Goal: Use online tool/utility

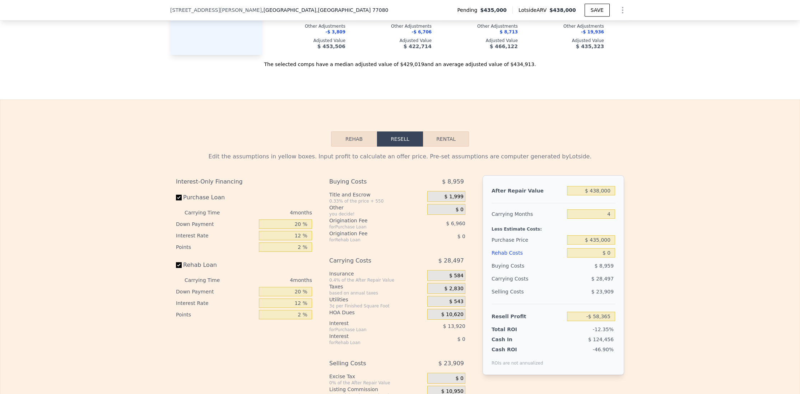
scroll to position [1003, 0]
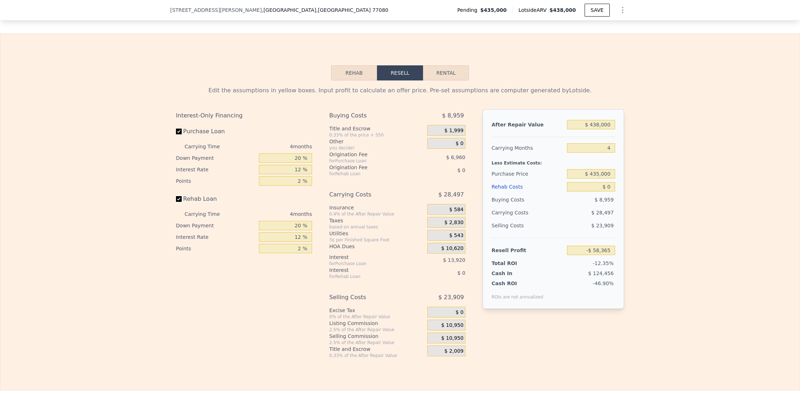
click at [177, 202] on input "Rehab Loan" at bounding box center [179, 199] width 6 height 6
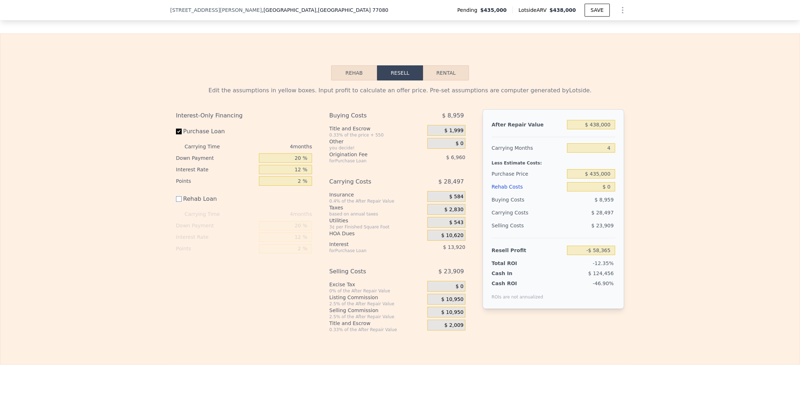
click at [177, 202] on input "Rehab Loan" at bounding box center [179, 199] width 6 height 6
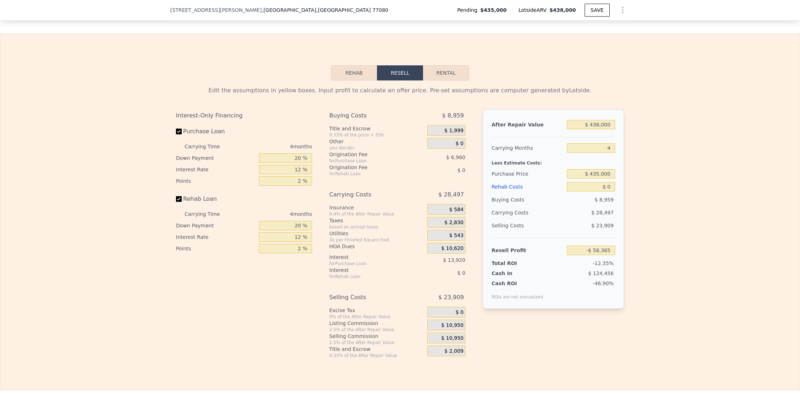
click at [177, 202] on input "Rehab Loan" at bounding box center [179, 199] width 6 height 6
checkbox input "false"
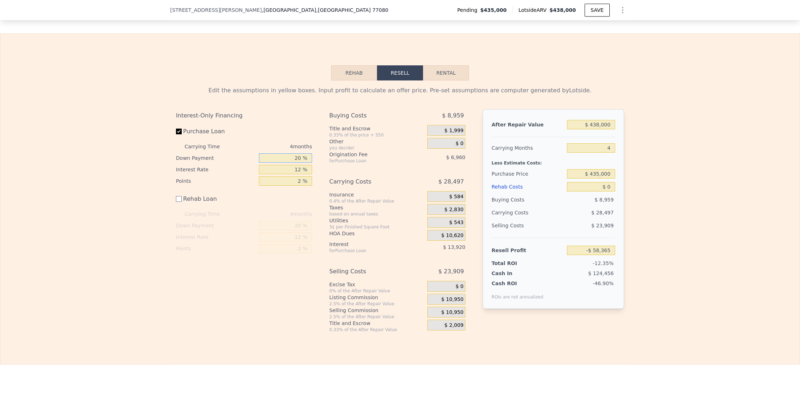
click at [280, 163] on input "20 %" at bounding box center [285, 157] width 53 height 9
type input "10 %"
type input "-$ 60,975"
type input "10 %"
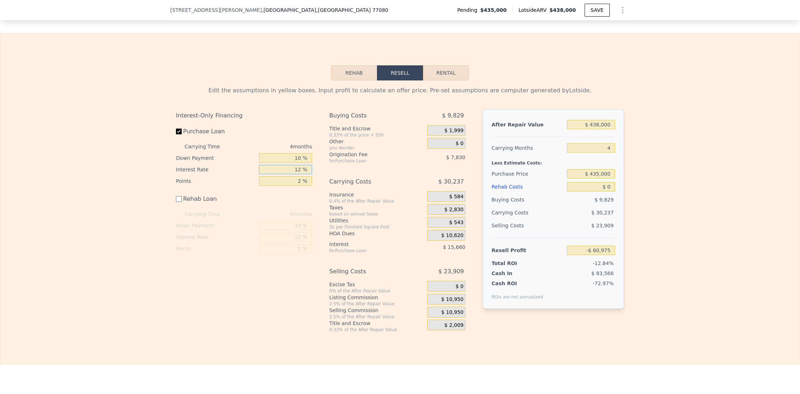
click at [297, 174] on input "12 %" at bounding box center [285, 169] width 53 height 9
type input "7 %"
type input "-$ 54,451"
type input "7 %"
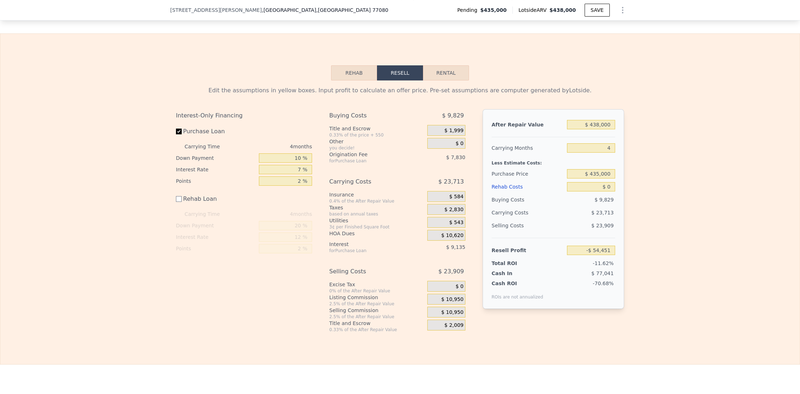
click at [316, 174] on div "Interest-Only Financing Purchase Loan Carrying Time 4 months Down Payment 10 % …" at bounding box center [400, 220] width 448 height 223
drag, startPoint x: 294, startPoint y: 187, endPoint x: 305, endPoint y: 189, distance: 11.0
click at [305, 186] on input "2 %" at bounding box center [285, 180] width 53 height 9
type input "0 %"
type input "-$ 46,621"
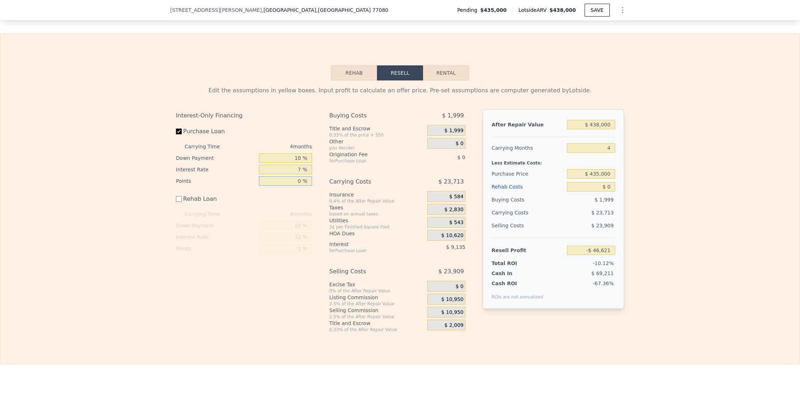
type input "0 %"
click at [329, 179] on div "Carrying Costs" at bounding box center [369, 181] width 80 height 13
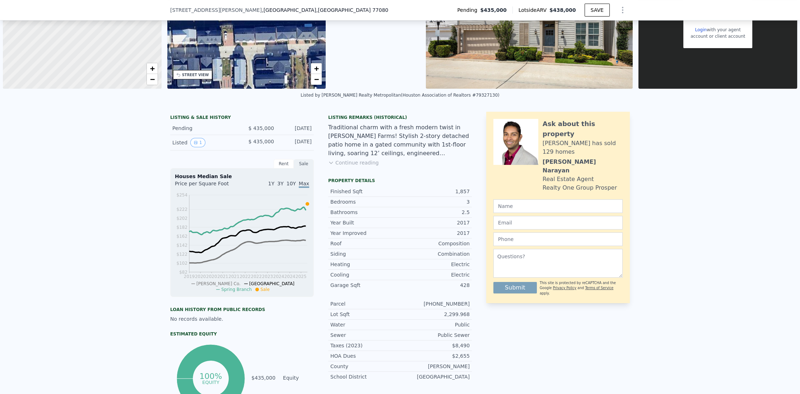
scroll to position [0, 0]
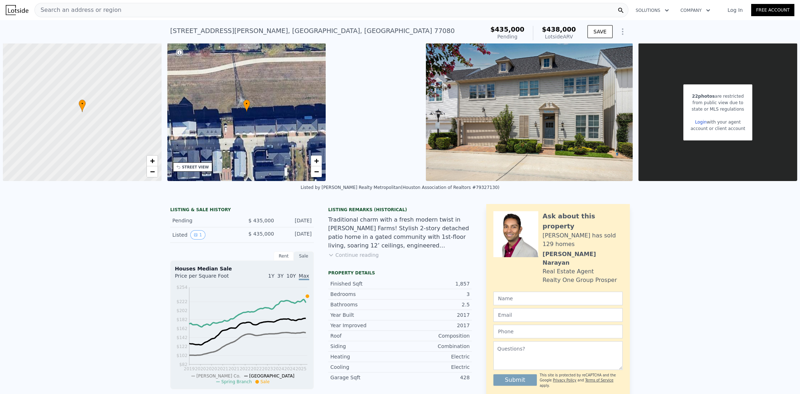
click at [369, 254] on button "Continue reading" at bounding box center [353, 254] width 51 height 7
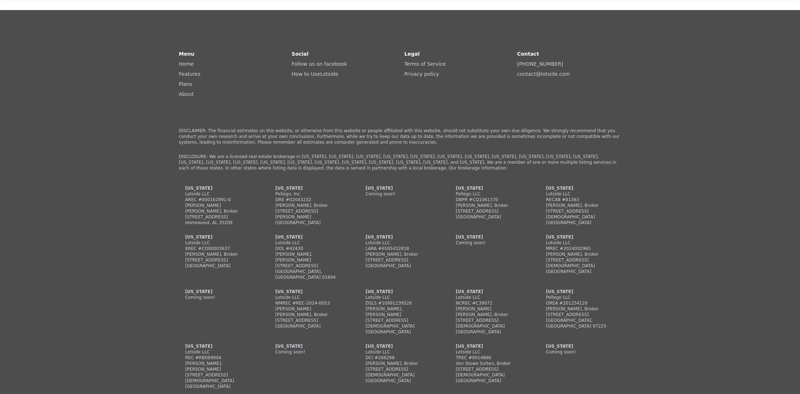
scroll to position [1435, 0]
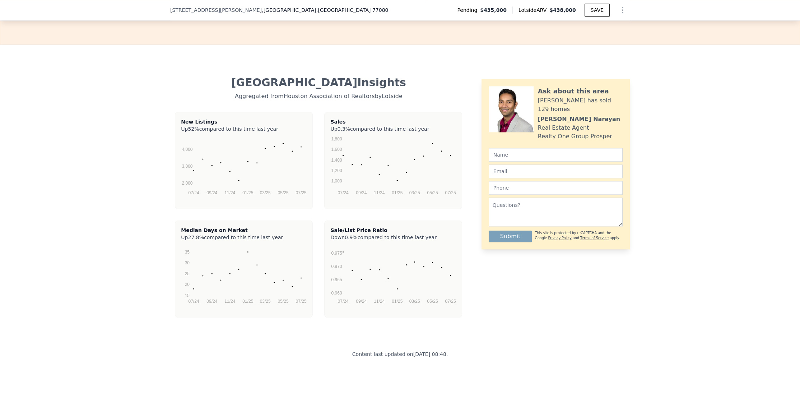
checkbox input "true"
type input "-$ 58,365"
